Goal: Check status

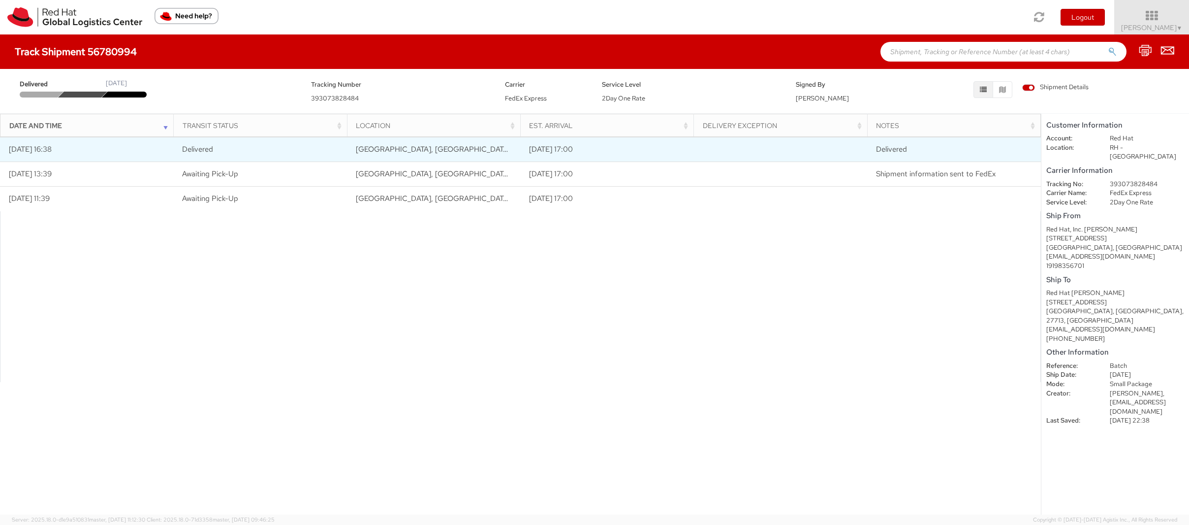
click at [60, 151] on td "09/10/2025 16:38" at bounding box center [87, 149] width 174 height 25
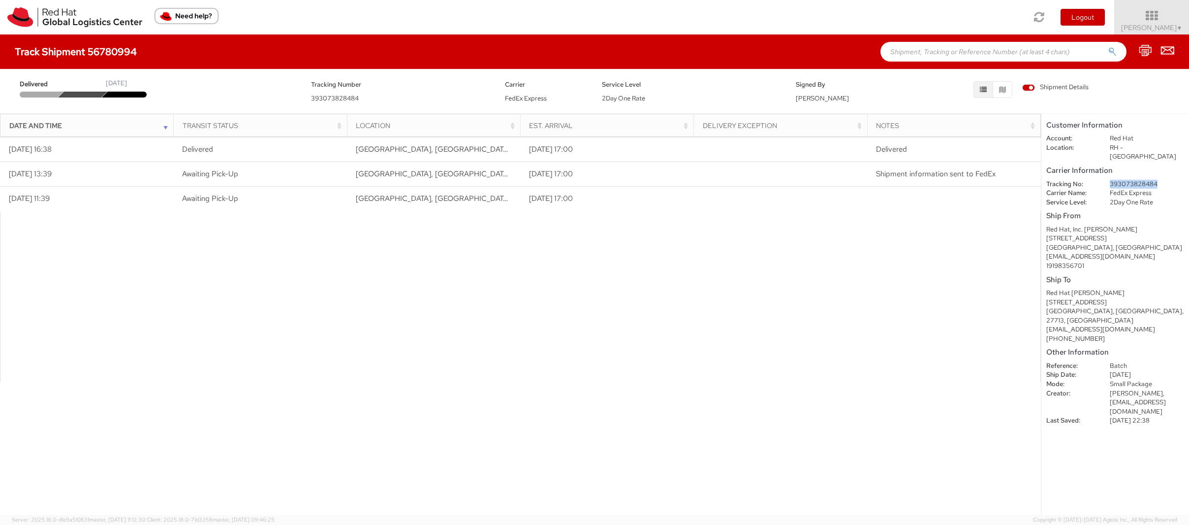
drag, startPoint x: 1110, startPoint y: 174, endPoint x: 1158, endPoint y: 173, distance: 47.8
click at [1158, 180] on dd "393073828484" at bounding box center [1147, 184] width 89 height 9
copy dd "393073828484"
